Goal: Check status: Check status

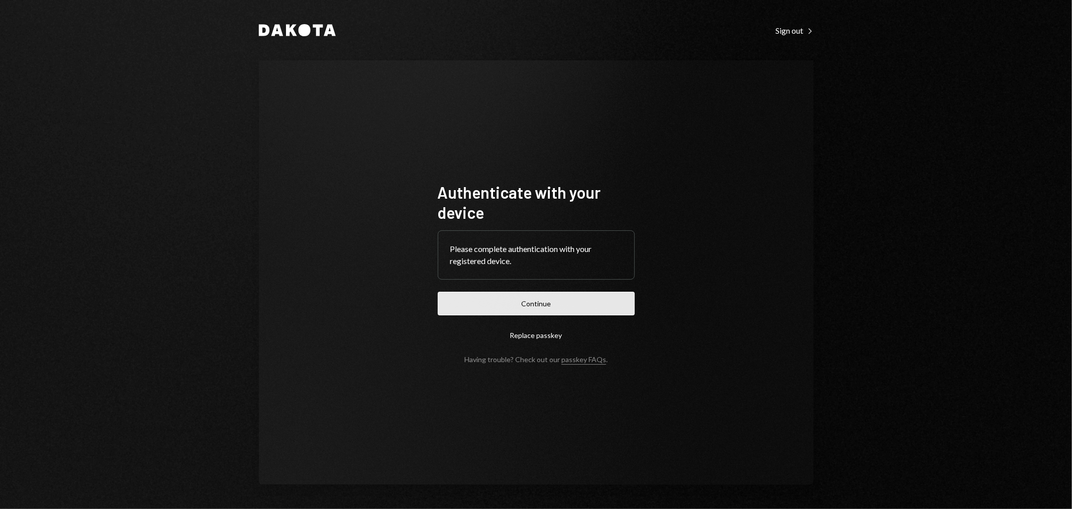
click at [481, 300] on button "Continue" at bounding box center [536, 304] width 197 height 24
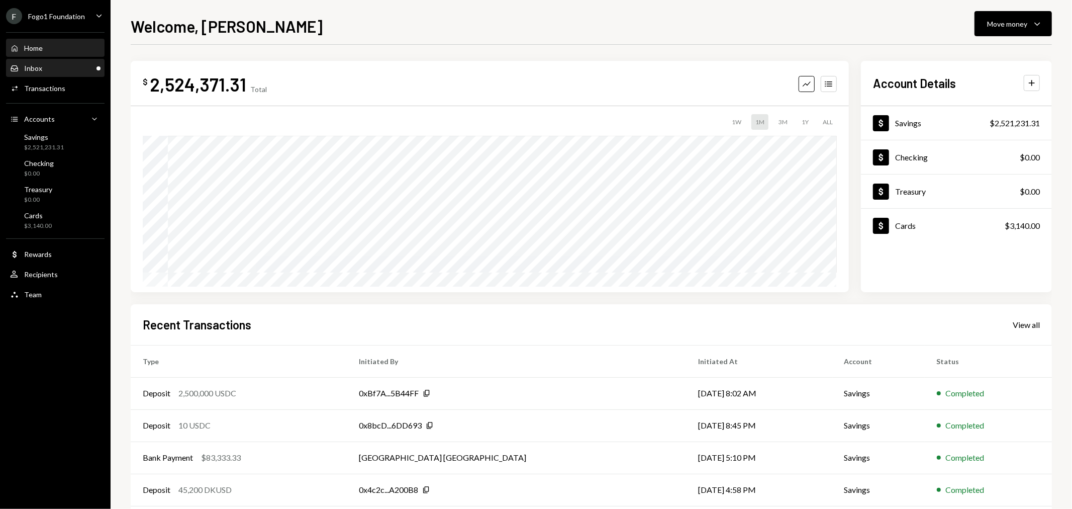
click at [67, 64] on div "Inbox Inbox" at bounding box center [55, 68] width 90 height 9
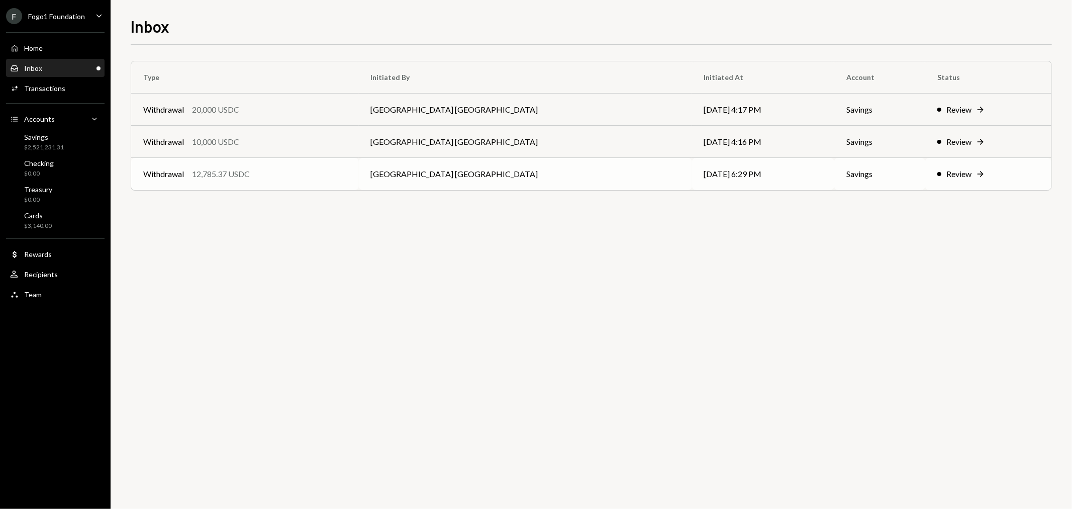
click at [225, 178] on div "12,785.37 USDC" at bounding box center [221, 174] width 58 height 12
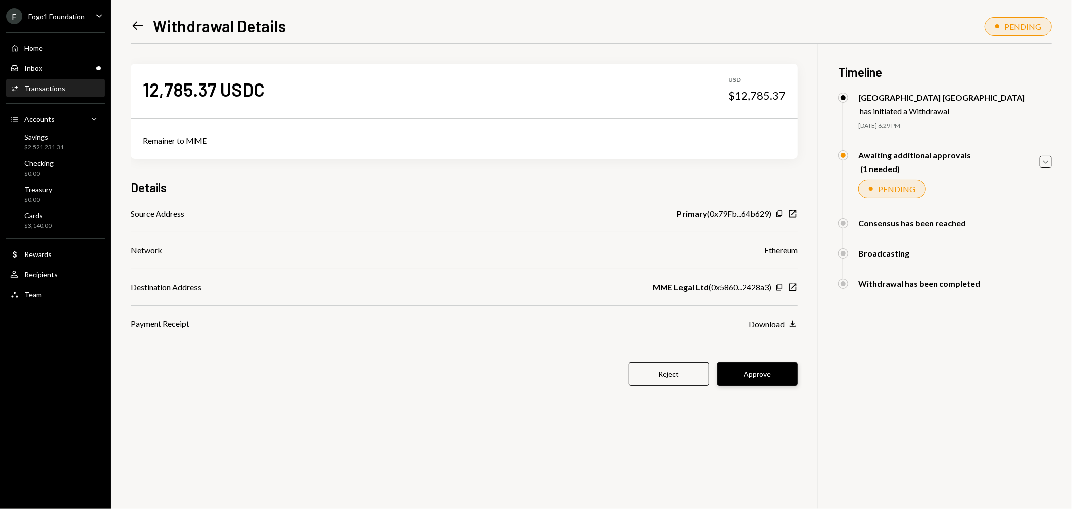
click at [766, 374] on button "Approve" at bounding box center [757, 374] width 80 height 24
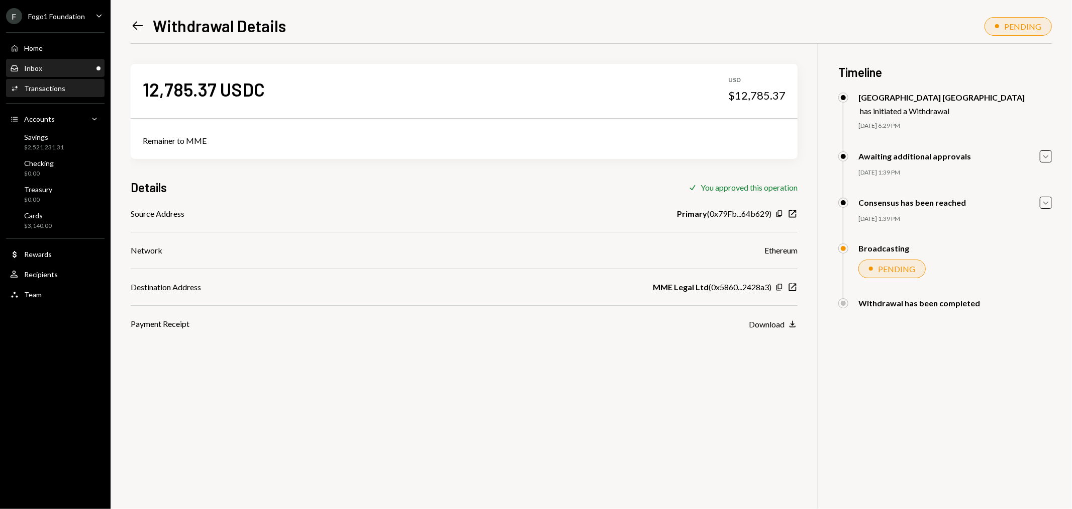
click at [49, 72] on div "Inbox Inbox" at bounding box center [55, 68] width 90 height 9
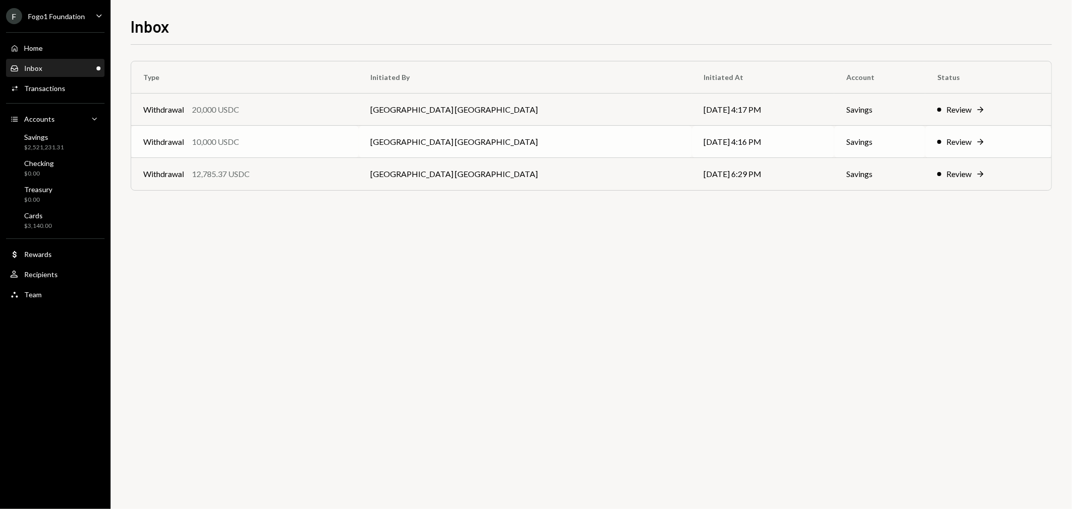
click at [241, 142] on div "Withdrawal 10,000 USDC" at bounding box center [245, 142] width 204 height 12
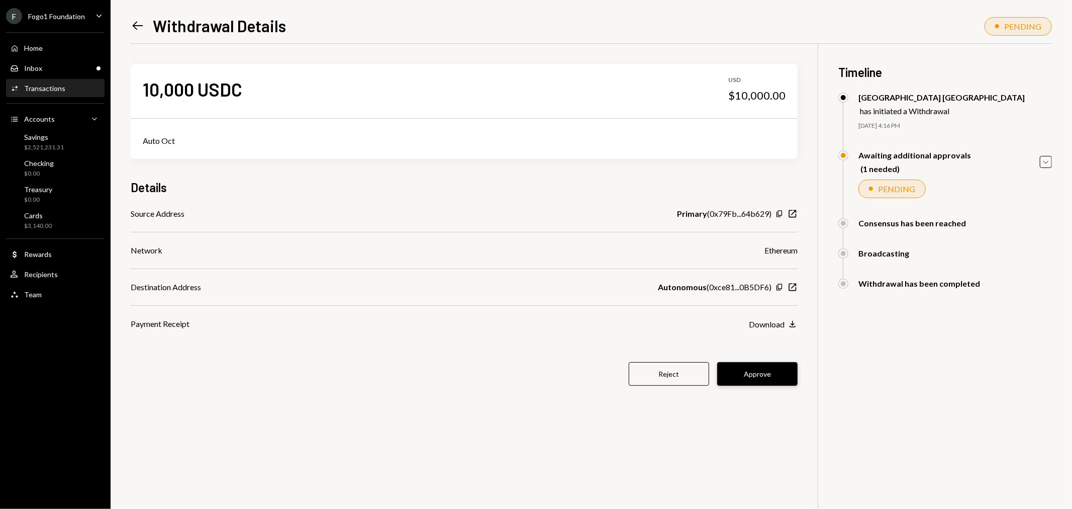
click at [776, 369] on button "Approve" at bounding box center [757, 374] width 80 height 24
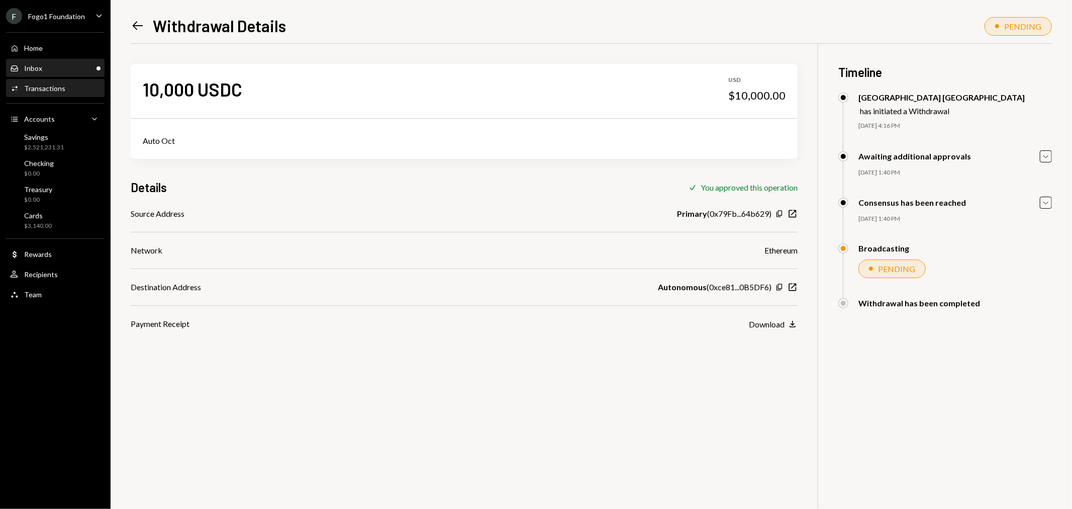
click at [72, 66] on div "Inbox Inbox" at bounding box center [55, 68] width 90 height 9
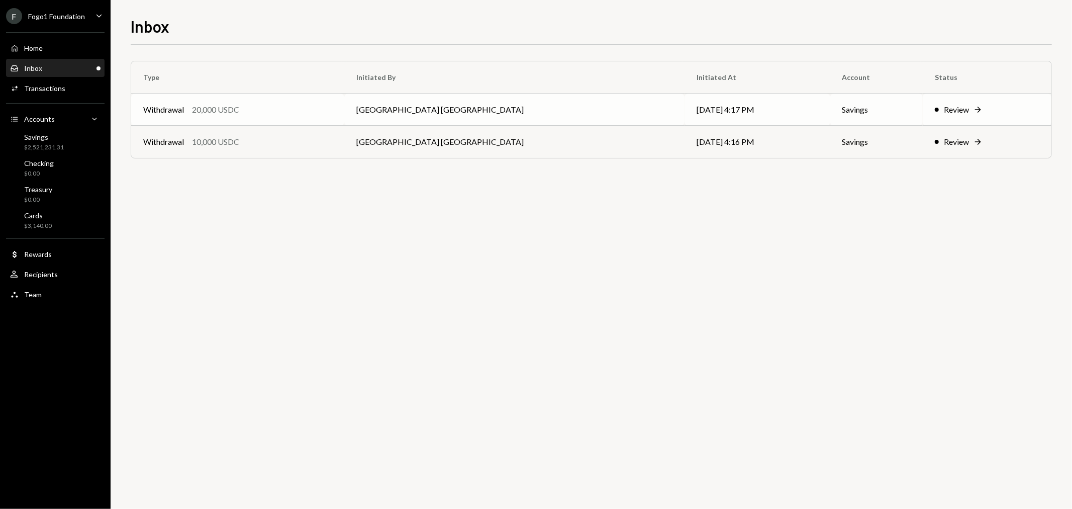
click at [270, 114] on div "Withdrawal 20,000 USDC" at bounding box center [237, 110] width 189 height 12
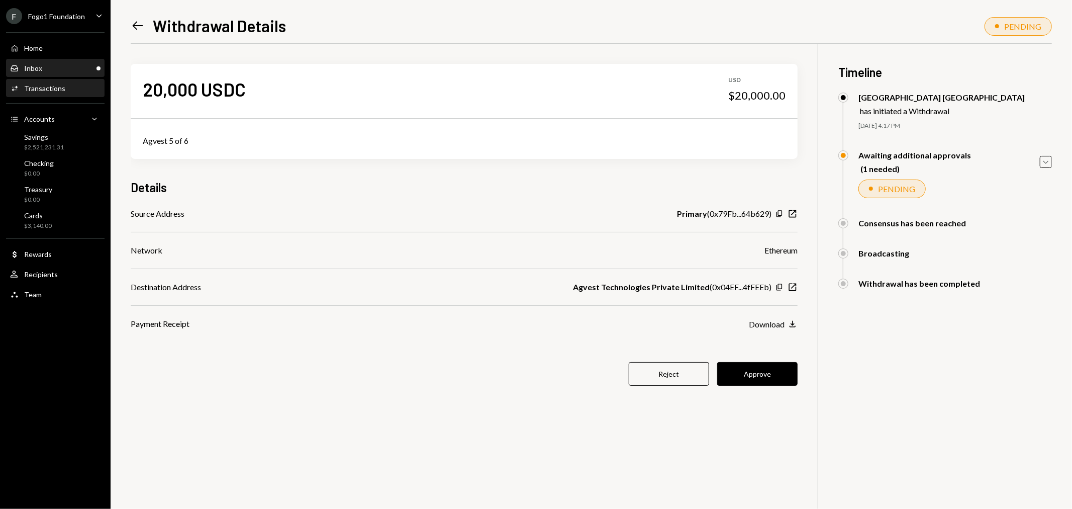
click at [45, 61] on div "Inbox Inbox" at bounding box center [55, 68] width 90 height 17
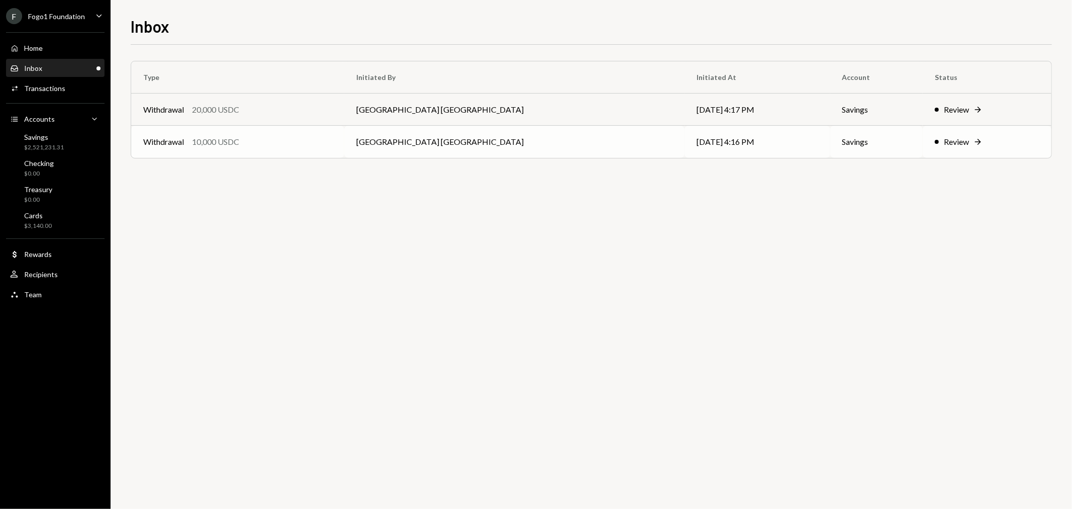
click at [273, 142] on div "Withdrawal 10,000 USDC" at bounding box center [237, 142] width 189 height 12
click at [33, 145] on div "$2,508,445.94" at bounding box center [44, 147] width 40 height 9
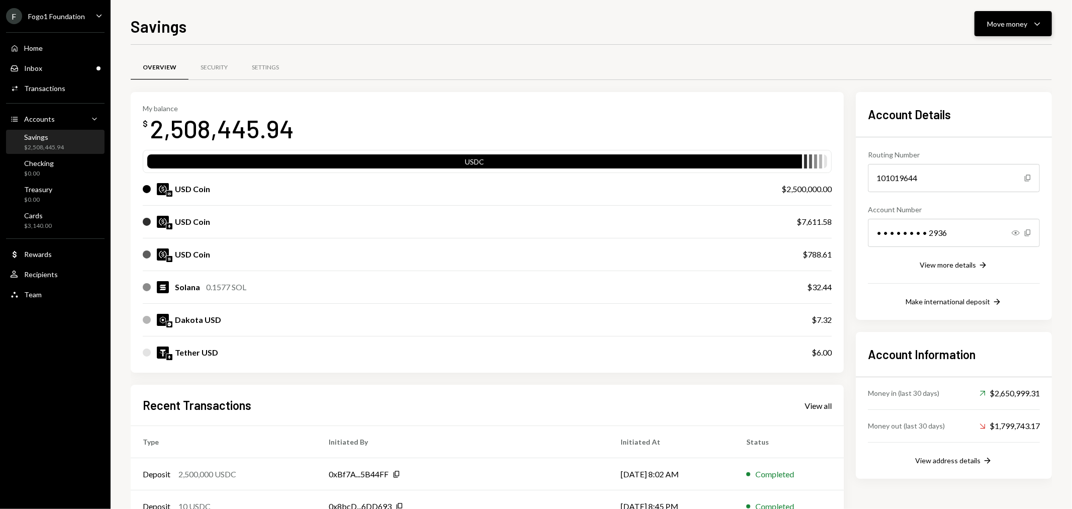
click at [1007, 23] on div "Move money" at bounding box center [1007, 24] width 40 height 11
click at [993, 73] on div "Transfer" at bounding box center [1005, 76] width 73 height 11
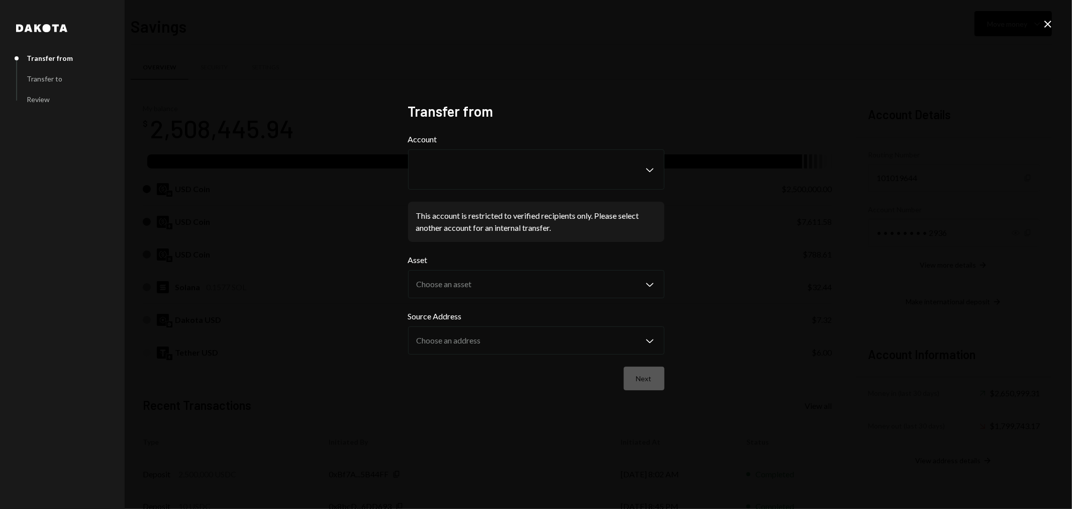
click at [1054, 23] on icon "Close" at bounding box center [1048, 24] width 12 height 12
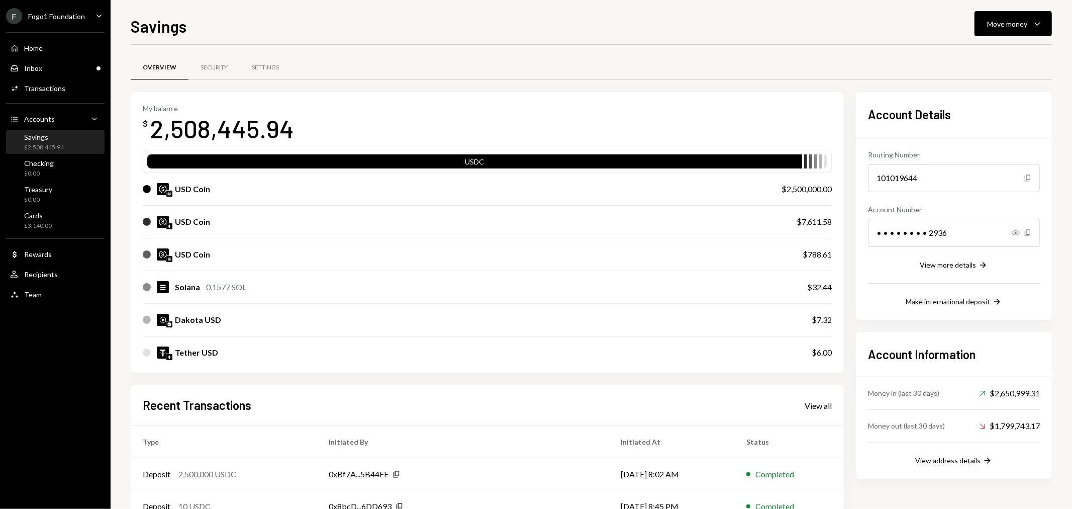
click at [68, 139] on div "Savings $2,508,445.94" at bounding box center [55, 142] width 90 height 19
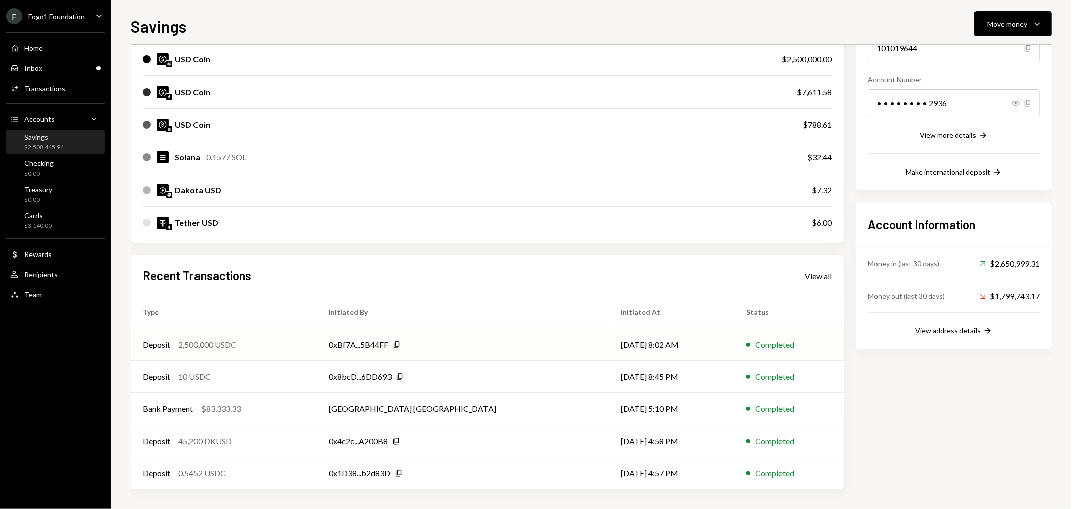
click at [218, 341] on div "2,500,000 USDC" at bounding box center [207, 344] width 58 height 12
